Goal: Task Accomplishment & Management: Manage account settings

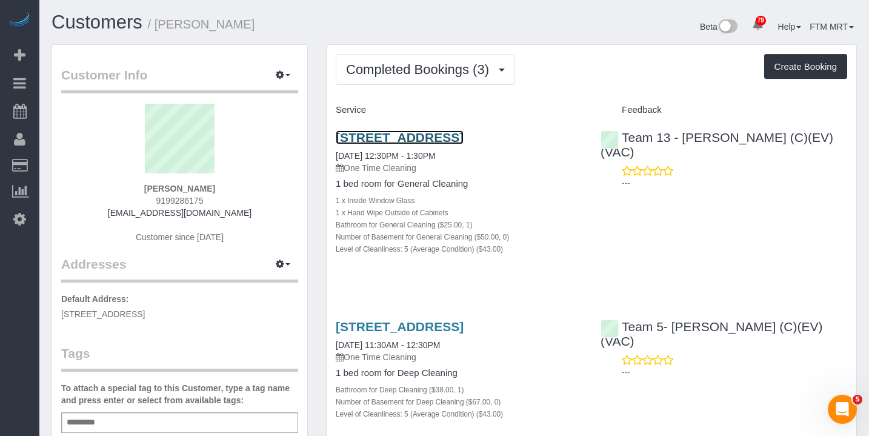
click at [370, 141] on link "5427 S University Ave, Apt B3, Chicago, IL 60615" at bounding box center [400, 137] width 128 height 14
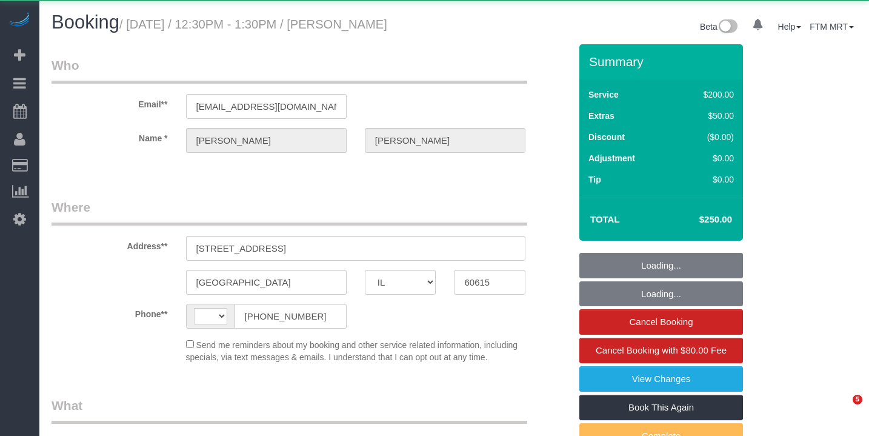
select select "IL"
select select "string:[GEOGRAPHIC_DATA]"
select select "object:1272"
select select "512"
select select "spot1"
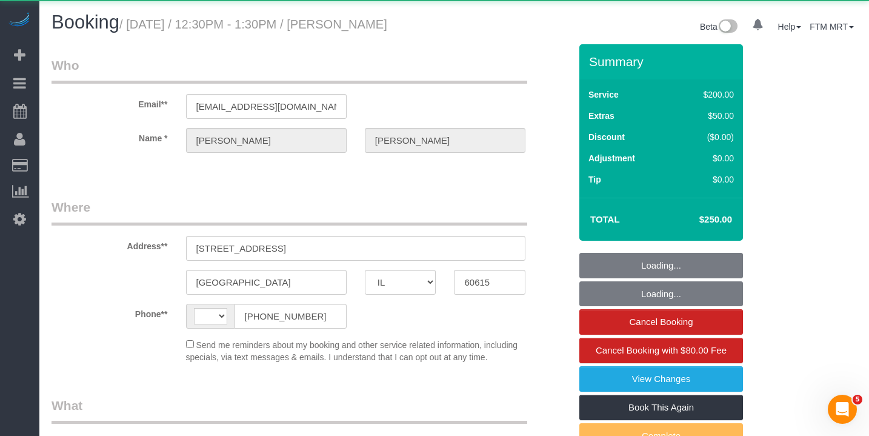
select select "number:1"
select select "number:66"
select select "number:139"
select select "number:106"
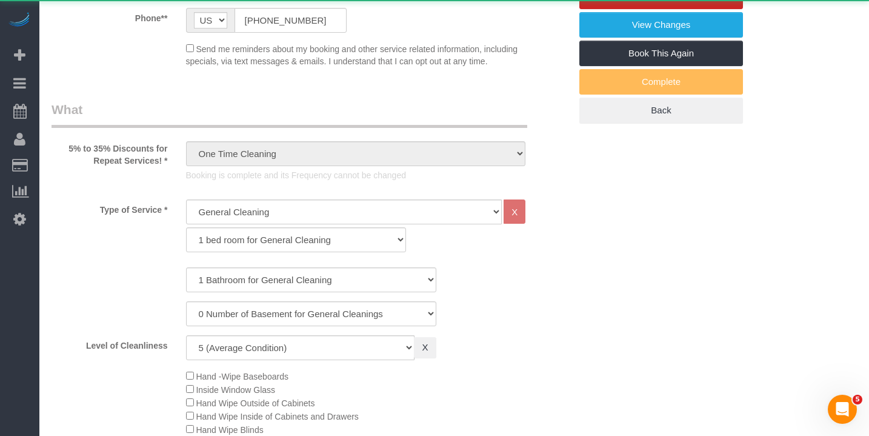
select select "5"
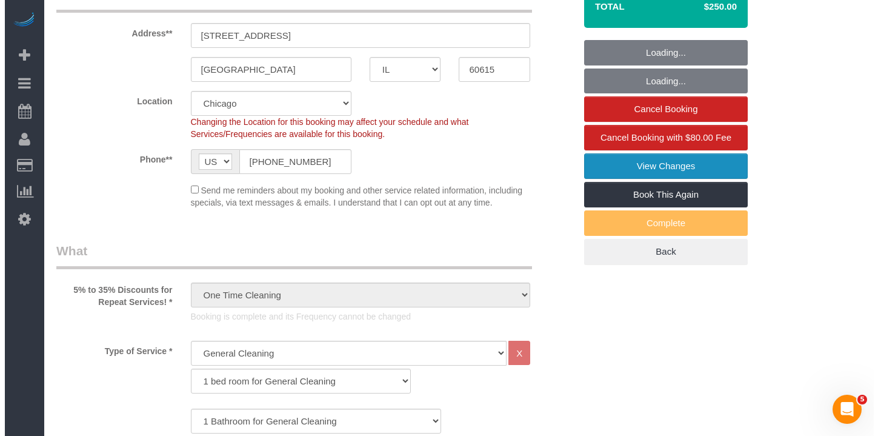
scroll to position [160, 0]
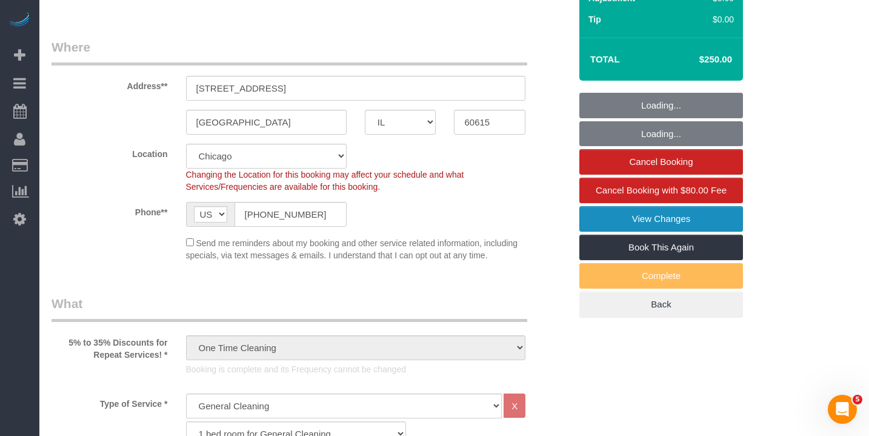
click at [640, 231] on link "View Changes" at bounding box center [661, 218] width 164 height 25
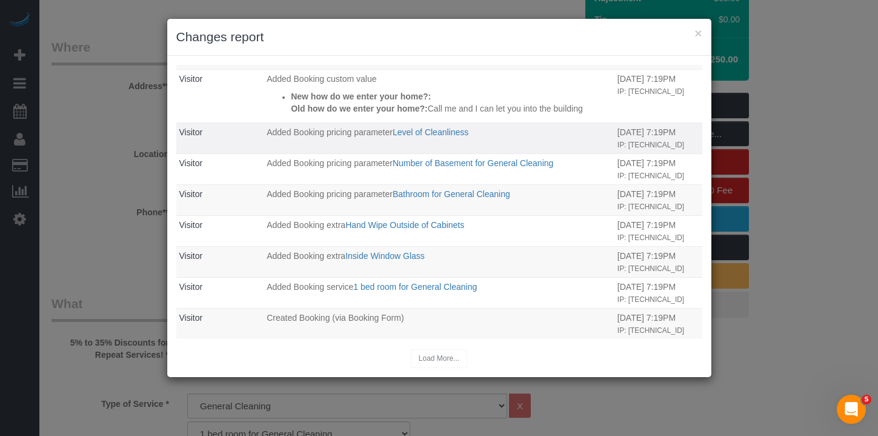
scroll to position [1383, 0]
drag, startPoint x: 366, startPoint y: 302, endPoint x: 379, endPoint y: 318, distance: 20.6
click at [264, 308] on td "Created Booking (via Booking Form)" at bounding box center [439, 323] width 351 height 31
click at [430, 319] on td "Created Booking (via Booking Form)" at bounding box center [439, 323] width 351 height 31
click at [840, 409] on icon "Open Intercom Messenger" at bounding box center [850, 408] width 20 height 20
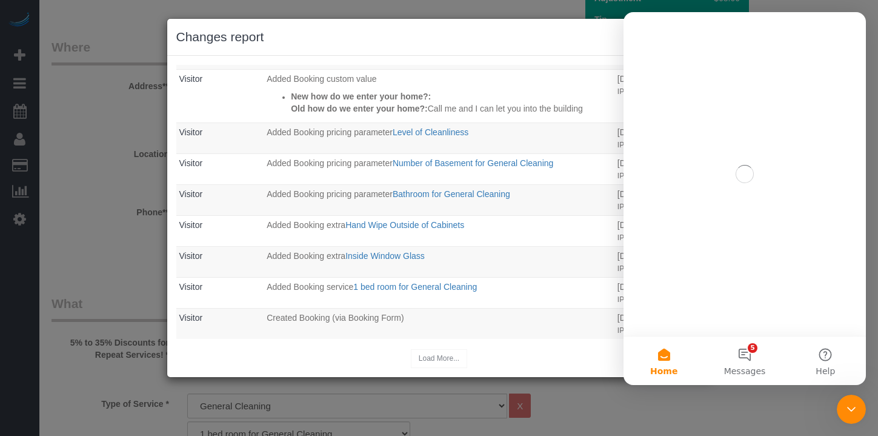
scroll to position [0, 0]
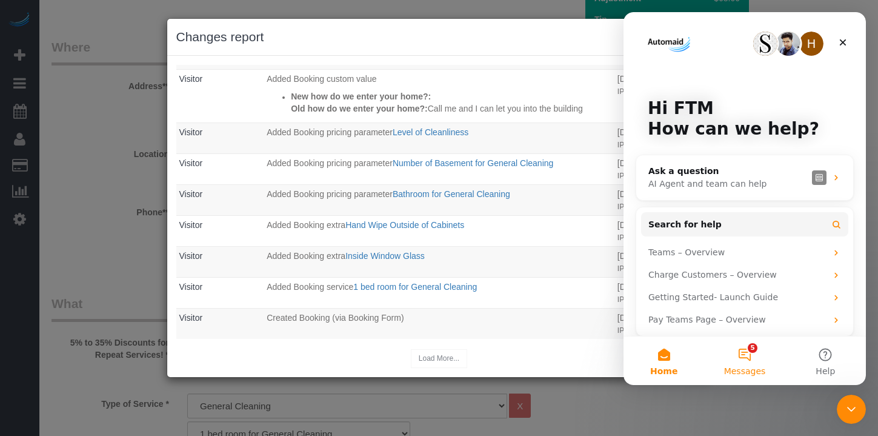
click at [744, 347] on button "5 Messages" at bounding box center [744, 360] width 81 height 48
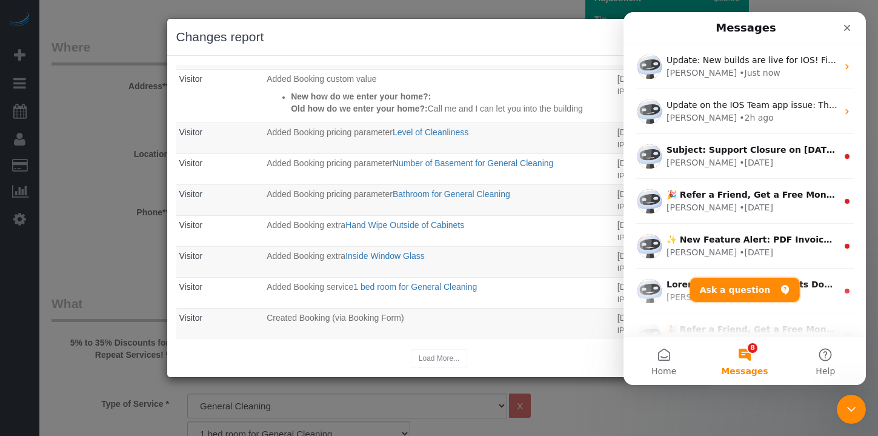
click at [769, 289] on button "Ask a question" at bounding box center [745, 290] width 110 height 24
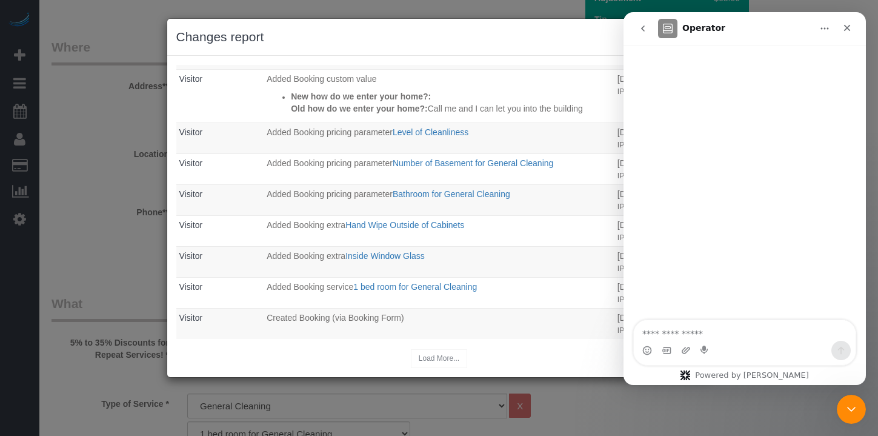
drag, startPoint x: 641, startPoint y: 27, endPoint x: 1233, endPoint y: 18, distance: 591.5
click at [641, 27] on icon "go back" at bounding box center [643, 29] width 10 height 10
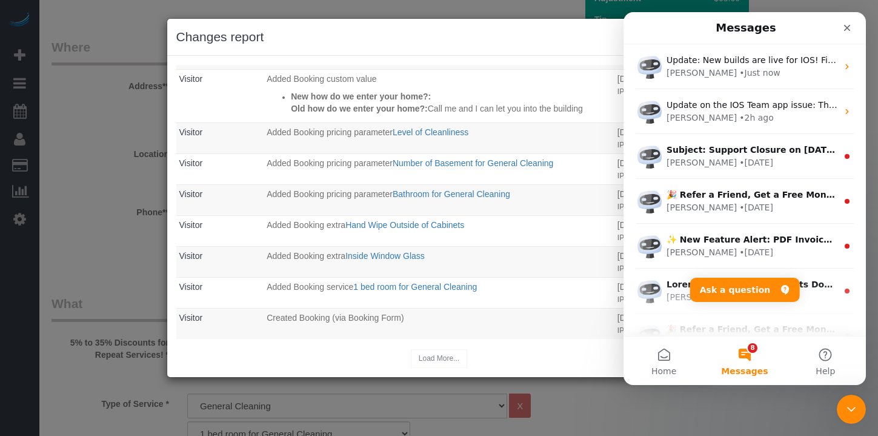
click at [770, 27] on h1 "Messages" at bounding box center [745, 28] width 65 height 21
click at [849, 25] on icon "Close" at bounding box center [847, 28] width 7 height 7
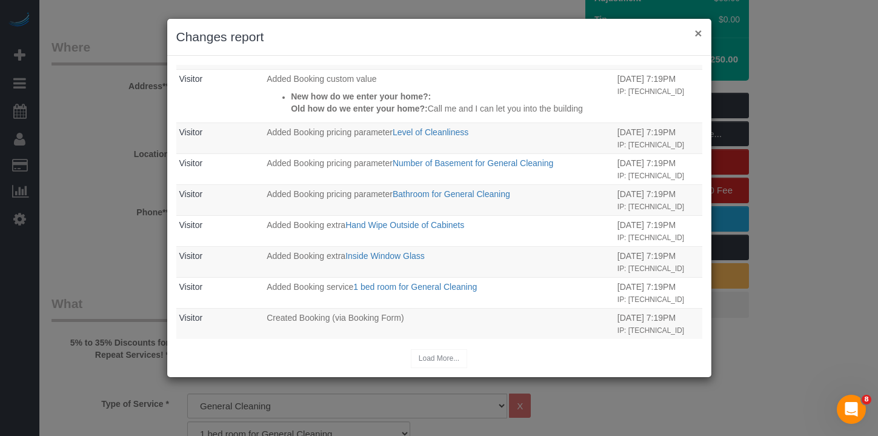
drag, startPoint x: 698, startPoint y: 32, endPoint x: 673, endPoint y: 41, distance: 26.8
click at [697, 33] on button "×" at bounding box center [697, 33] width 7 height 13
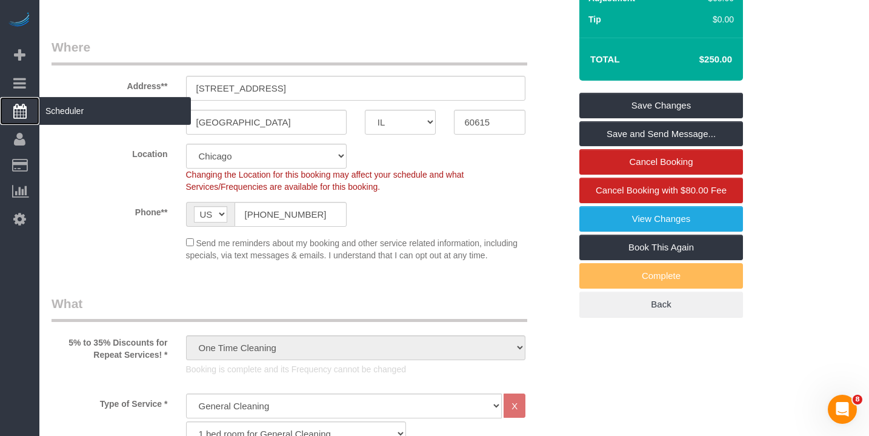
click at [87, 107] on span "Scheduler" at bounding box center [114, 111] width 151 height 28
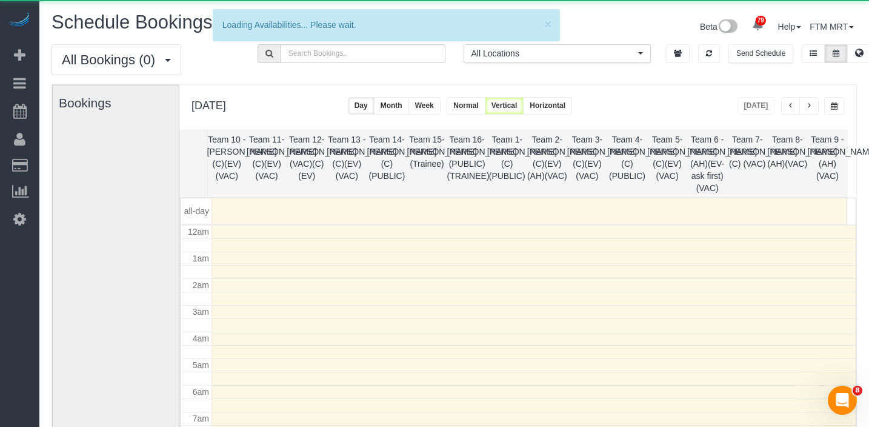
scroll to position [161, 0]
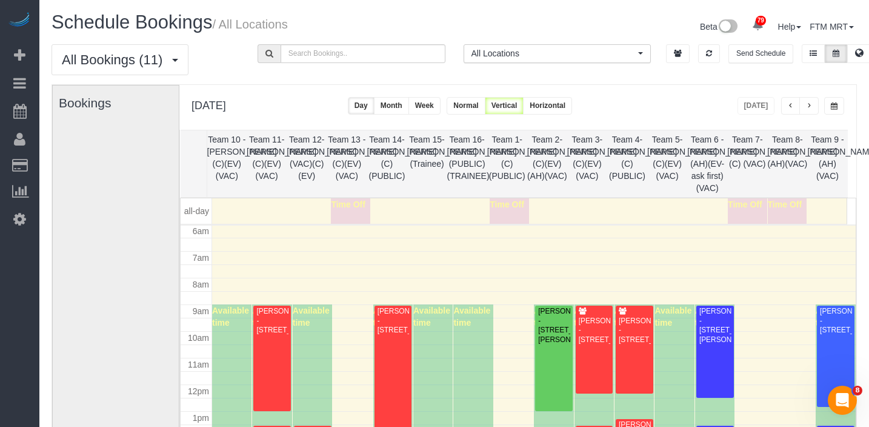
click at [833, 101] on button "button" at bounding box center [834, 106] width 20 height 18
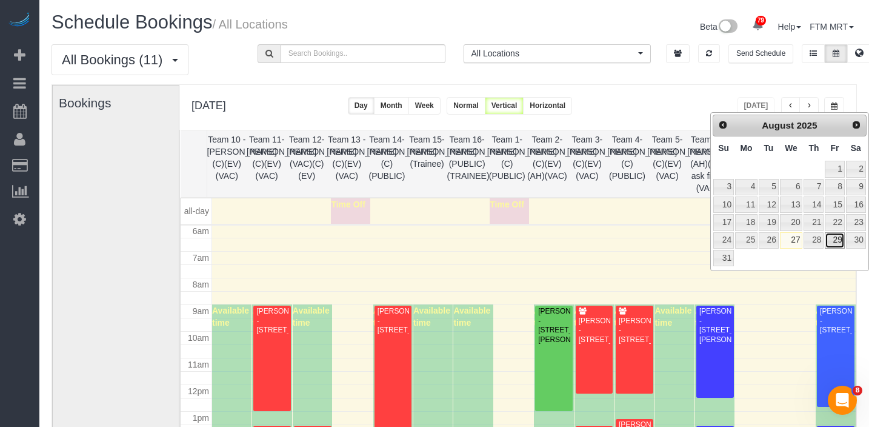
click at [837, 240] on link "29" at bounding box center [834, 240] width 19 height 16
type input "**********"
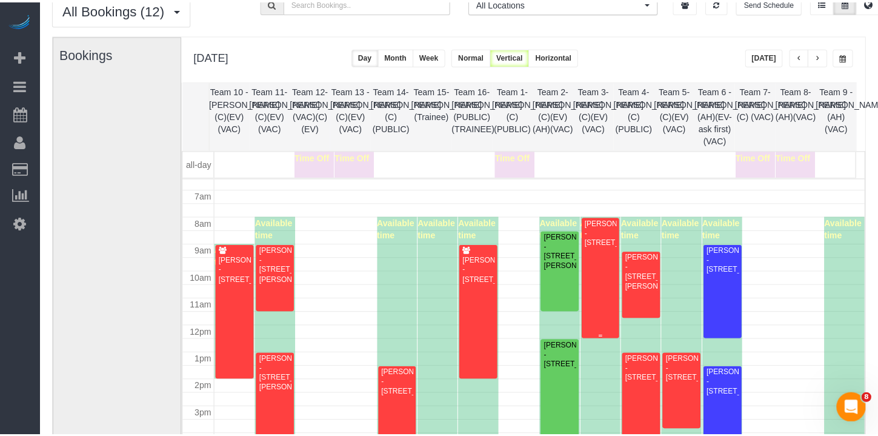
scroll to position [183, 0]
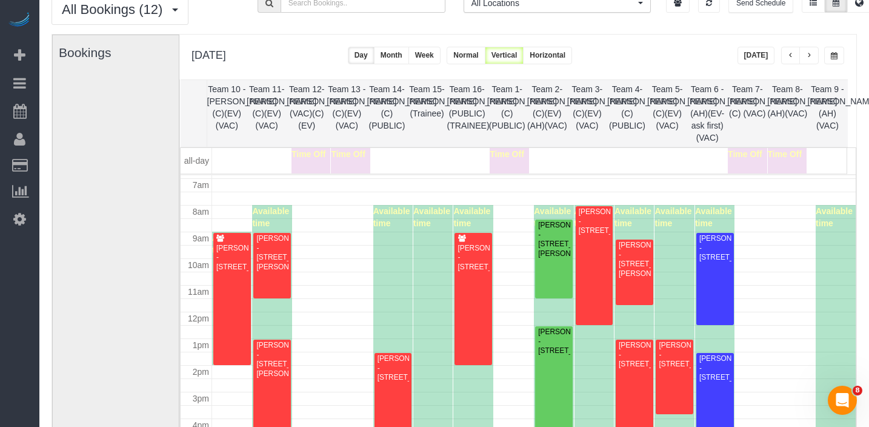
click at [548, 355] on div "[PERSON_NAME] - [STREET_ADDRESS]" at bounding box center [553, 341] width 33 height 28
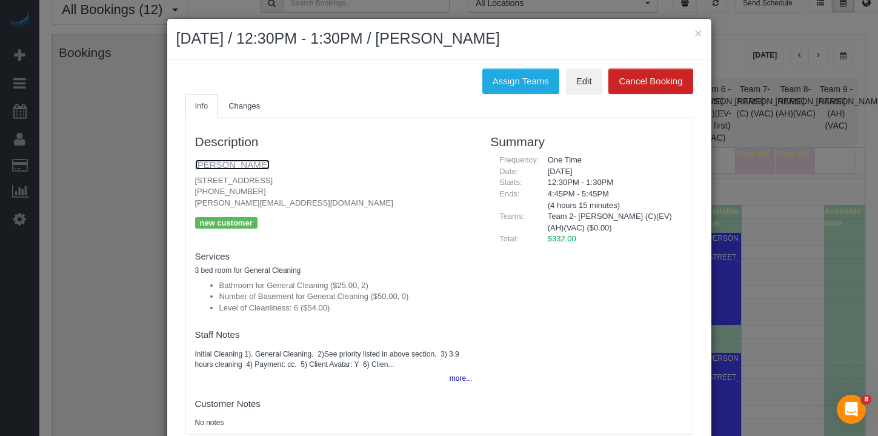
click at [211, 161] on link "[PERSON_NAME]" at bounding box center [232, 164] width 75 height 10
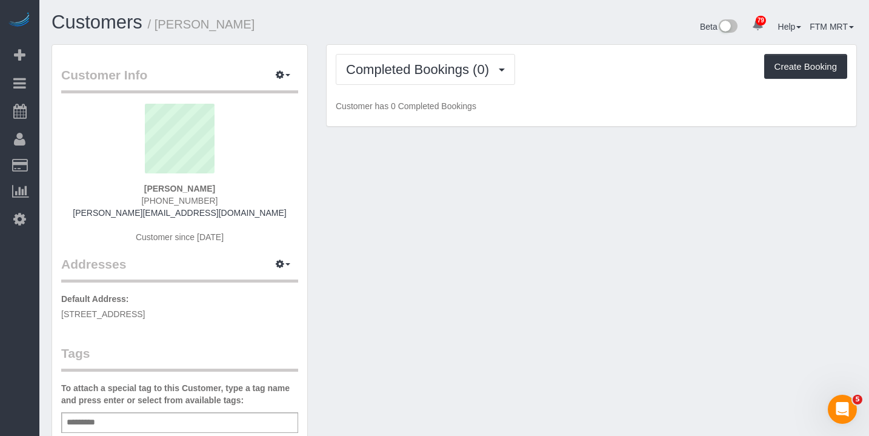
click at [498, 85] on div "Completed Bookings (0) Completed Bookings (0) Upcoming Bookings (1) Cancelled B…" at bounding box center [592, 86] width 530 height 82
drag, startPoint x: 495, startPoint y: 78, endPoint x: 499, endPoint y: 98, distance: 19.7
click at [495, 79] on button "Completed Bookings (0)" at bounding box center [425, 69] width 179 height 31
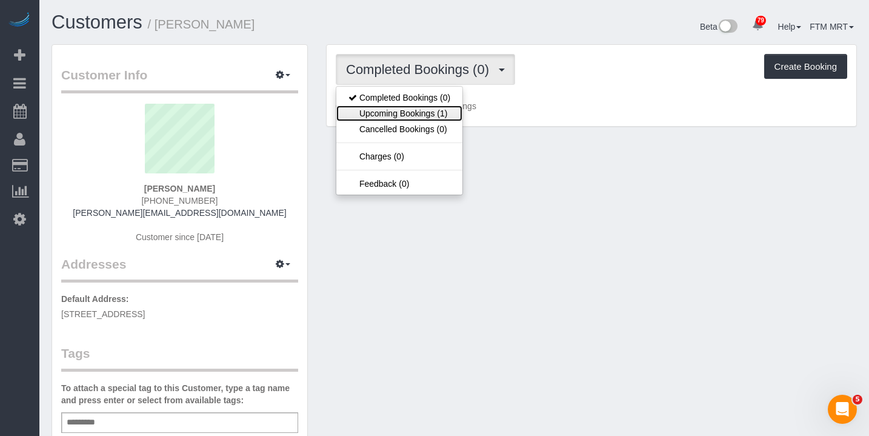
click at [434, 116] on link "Upcoming Bookings (1)" at bounding box center [399, 113] width 126 height 16
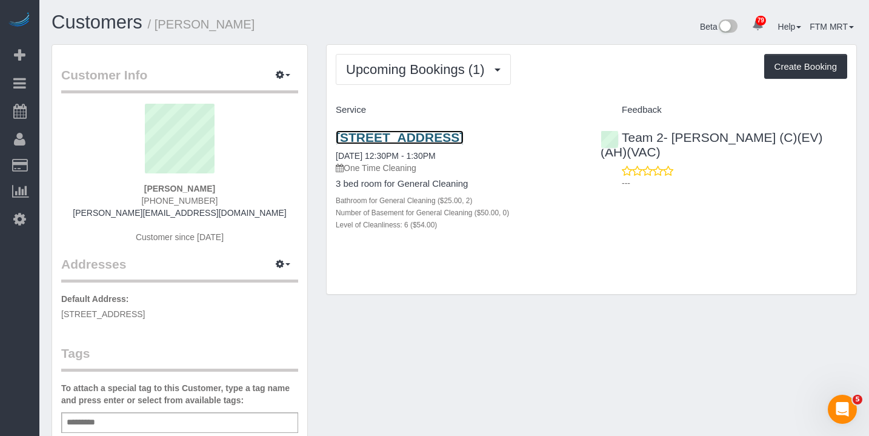
click at [354, 142] on link "[STREET_ADDRESS]" at bounding box center [400, 137] width 128 height 14
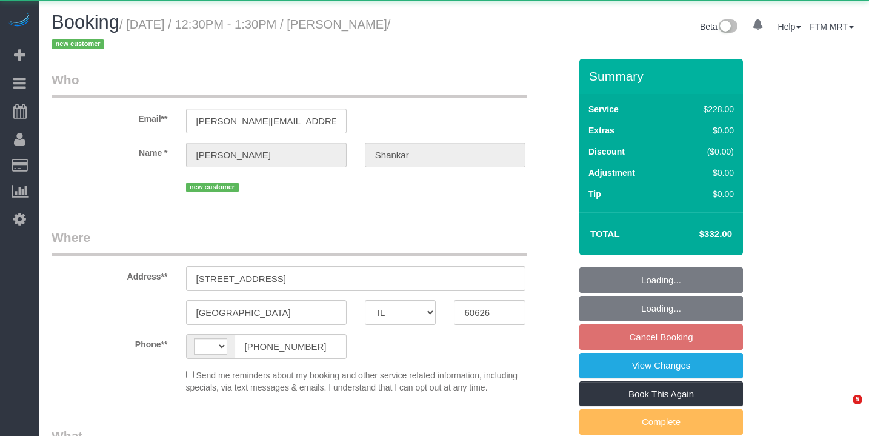
select select "IL"
select select "string:[GEOGRAPHIC_DATA]"
select select "object:564"
select select "512"
select select "number:1"
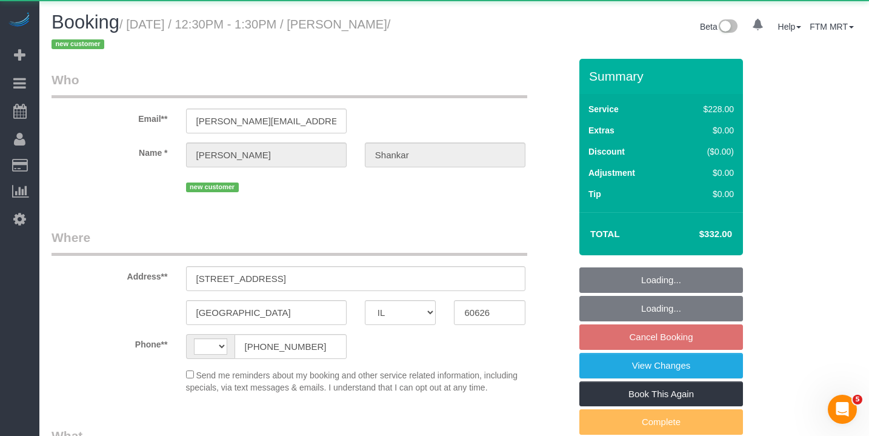
select select "number:58"
select select "number:139"
select select "number:106"
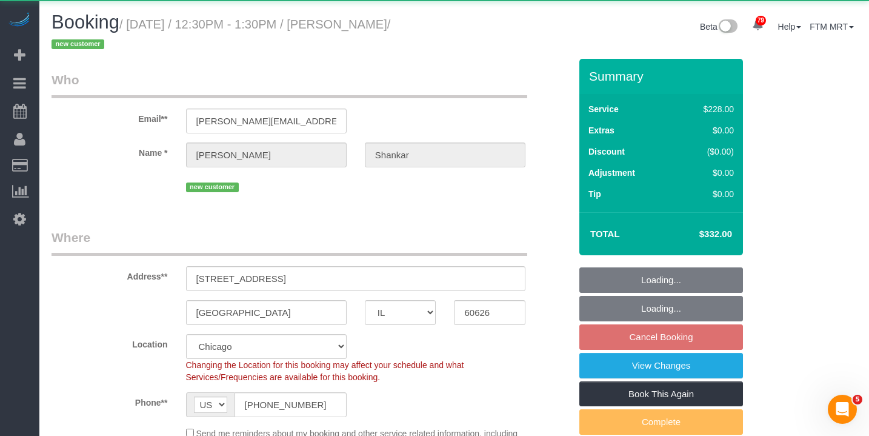
select select "object:1346"
select select "spot1"
select select "2"
select select "6"
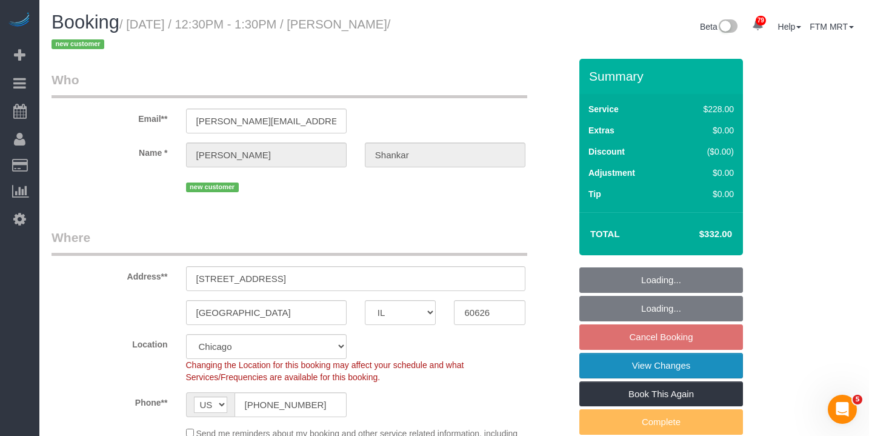
click at [672, 368] on link "View Changes" at bounding box center [661, 365] width 164 height 25
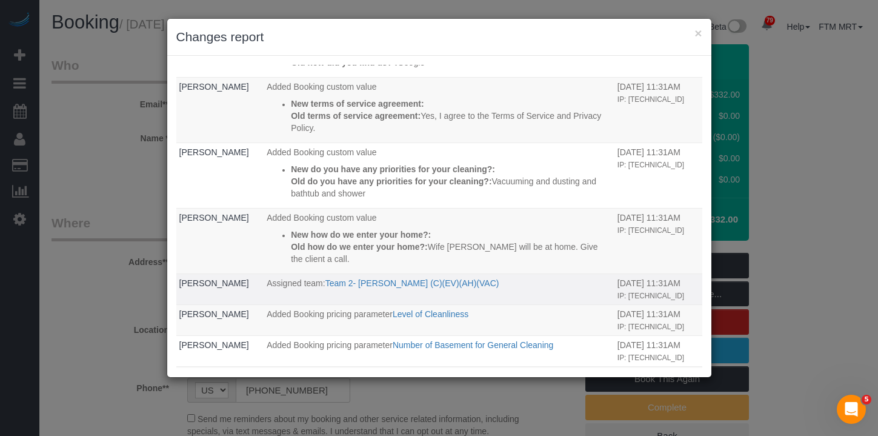
scroll to position [1182, 0]
